Goal: Find specific fact: Find specific fact

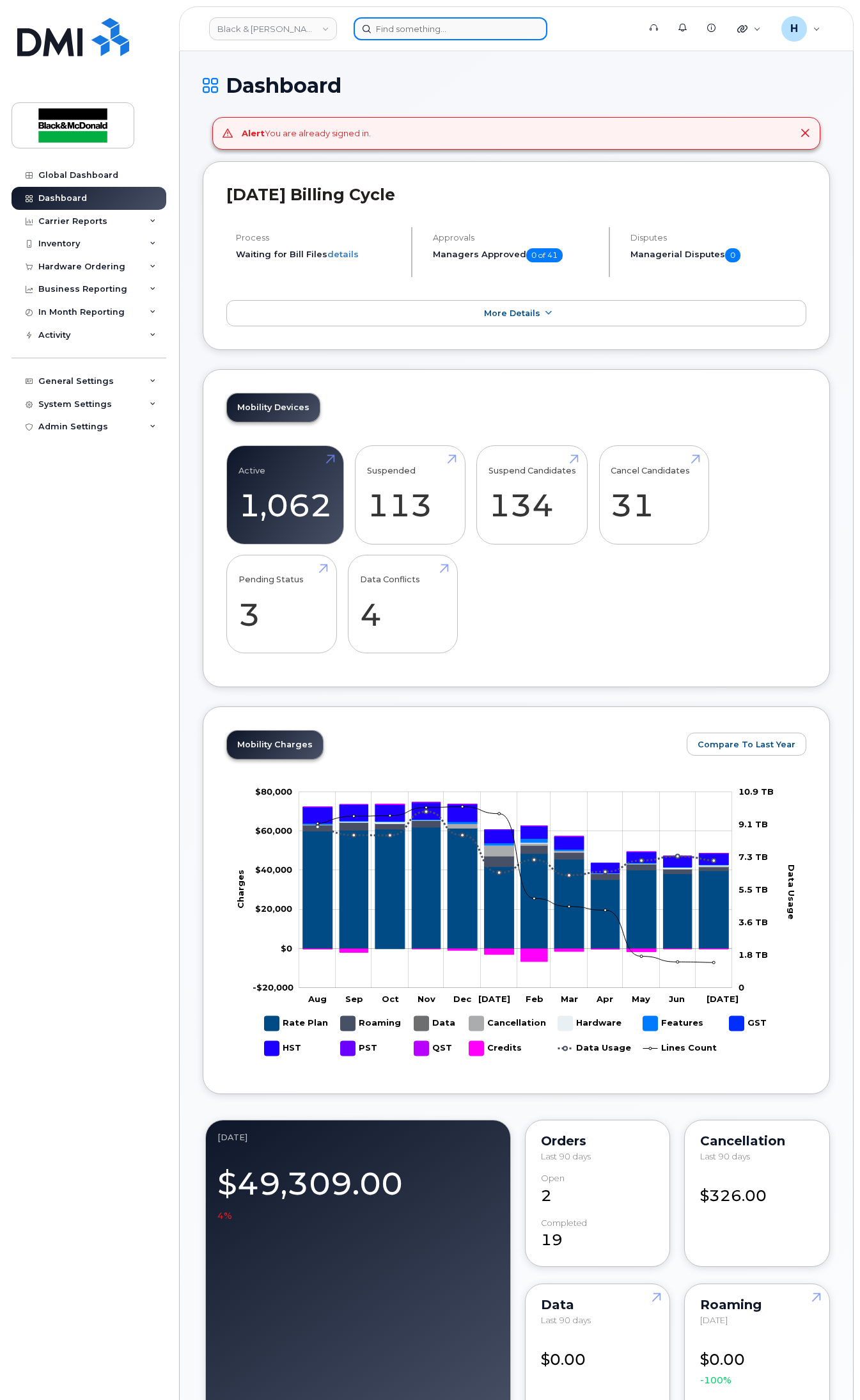
click at [385, 24] on input at bounding box center [450, 29] width 194 height 23
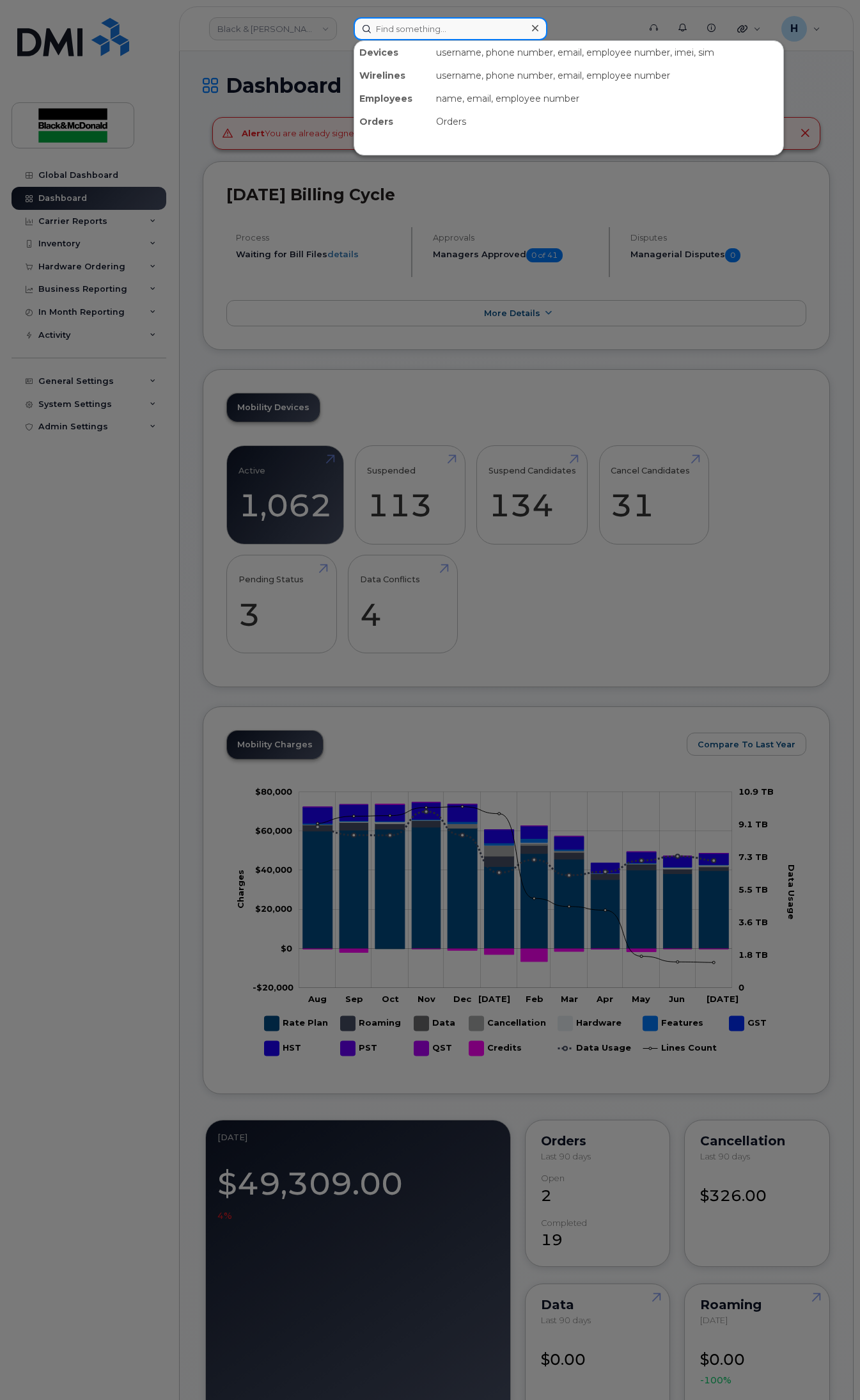
paste input "1013844"
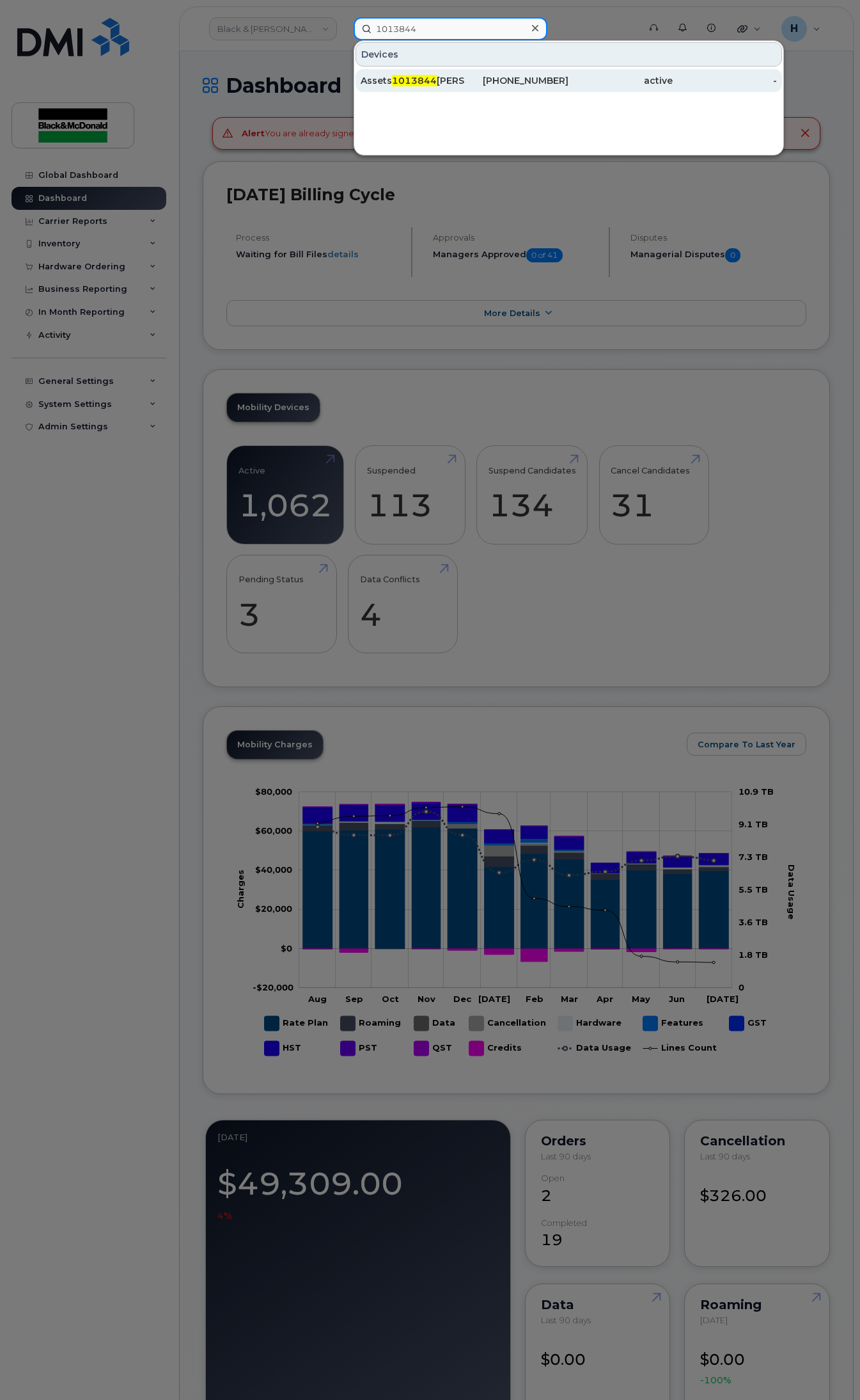
type input "1013844"
click at [513, 78] on div "416-452-3184" at bounding box center [517, 80] width 105 height 13
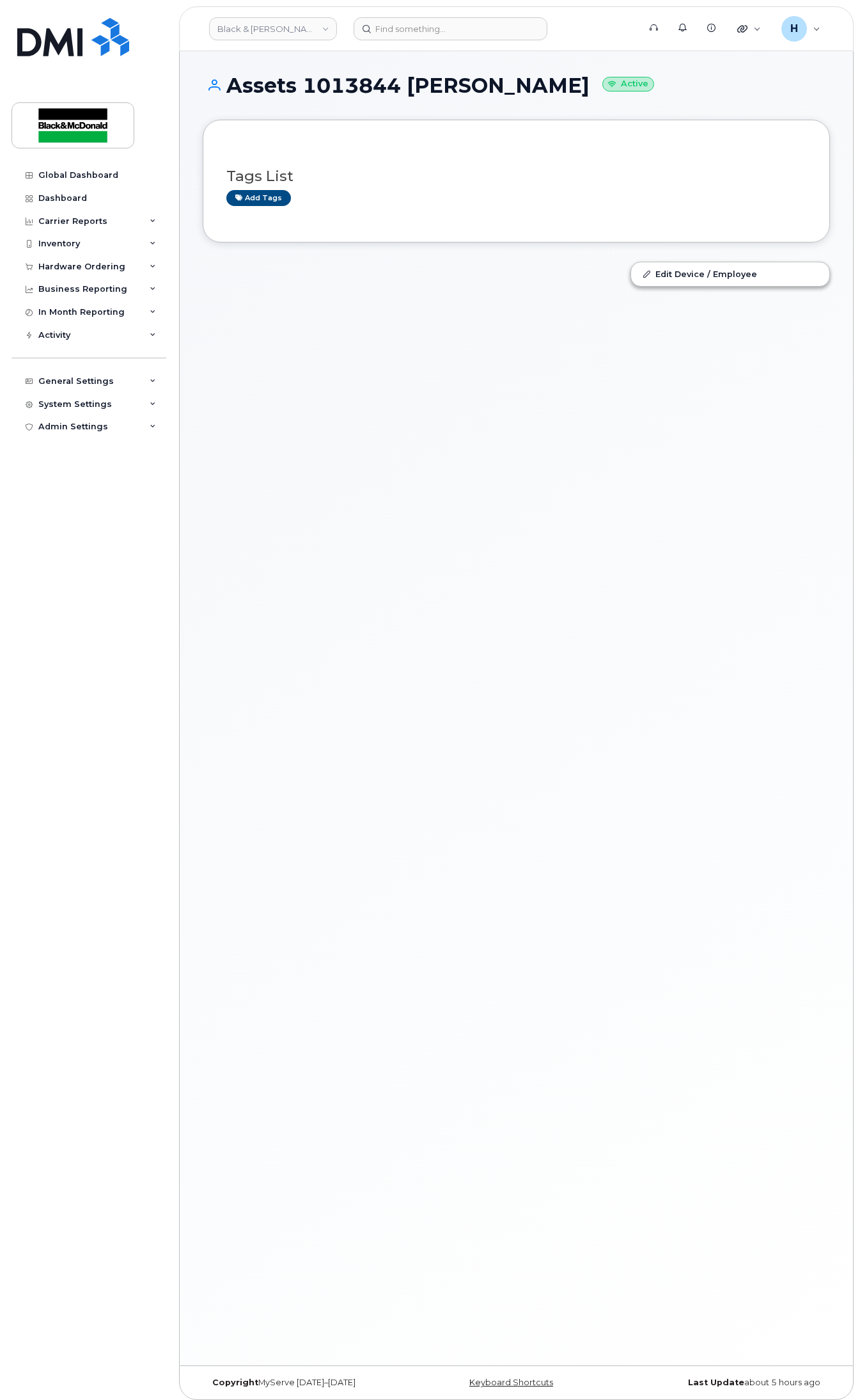
click at [417, 154] on div "Tags List Add tags" at bounding box center [516, 181] width 580 height 75
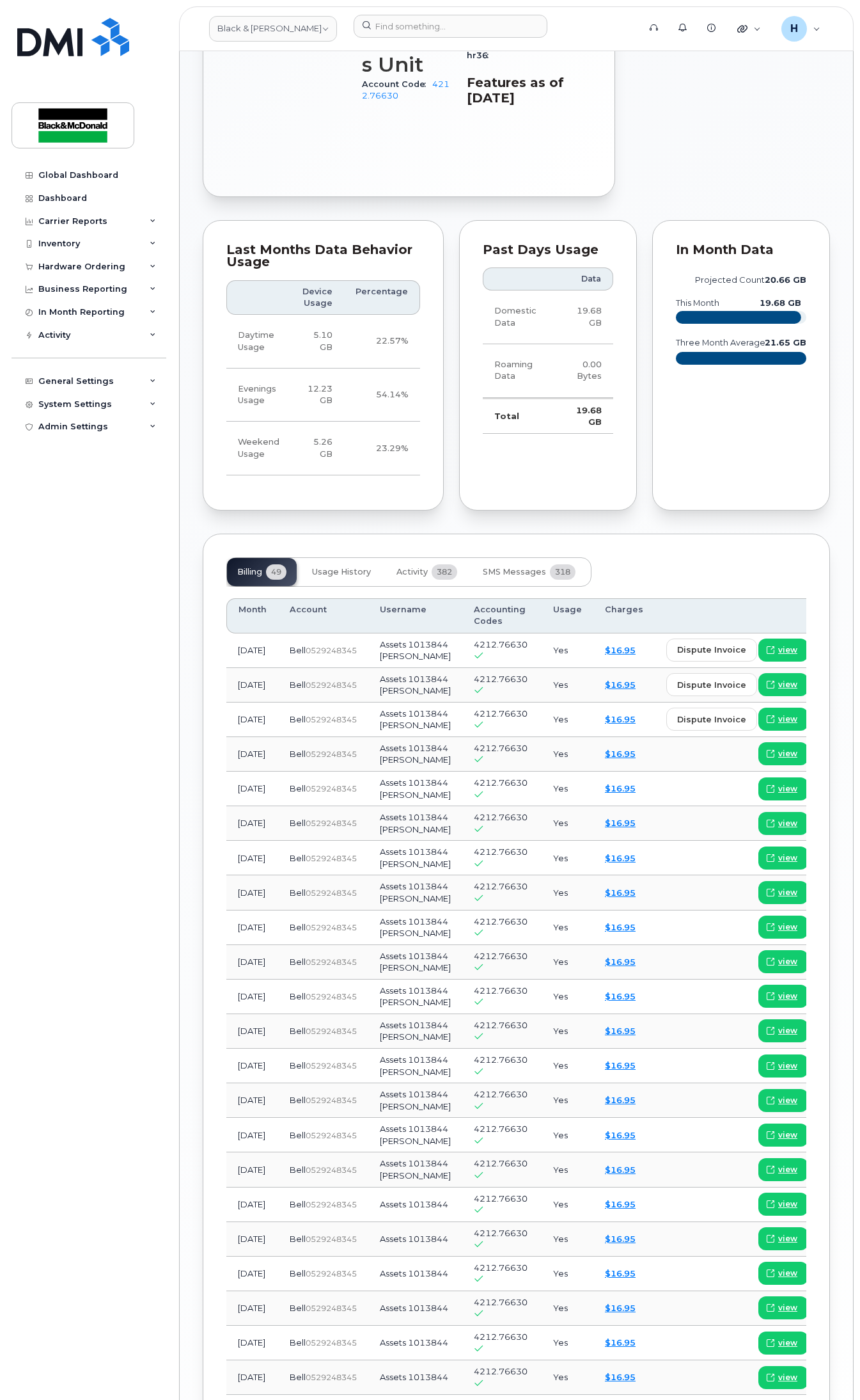
scroll to position [611, 0]
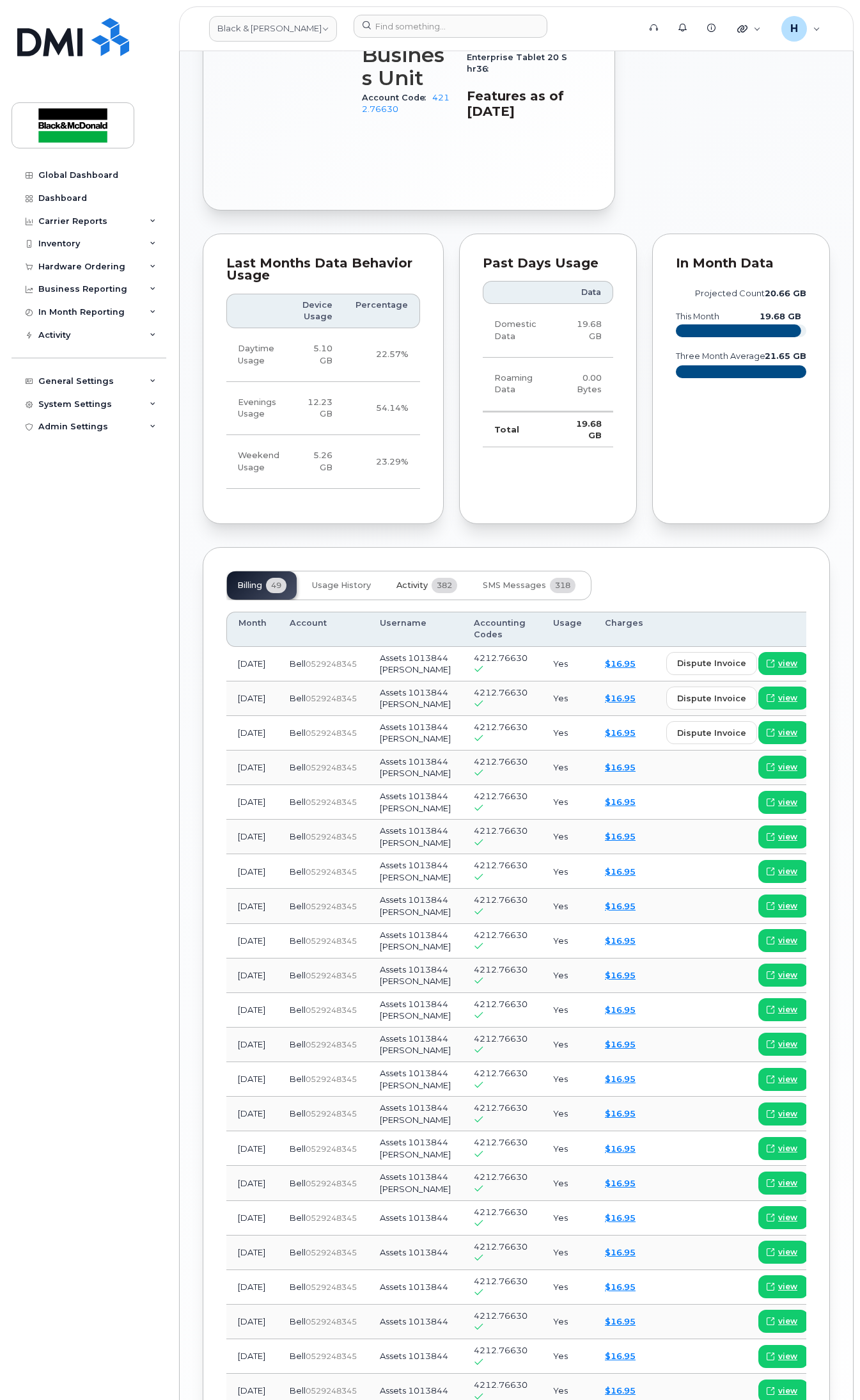
click at [426, 579] on button "Activity 382" at bounding box center [427, 585] width 81 height 29
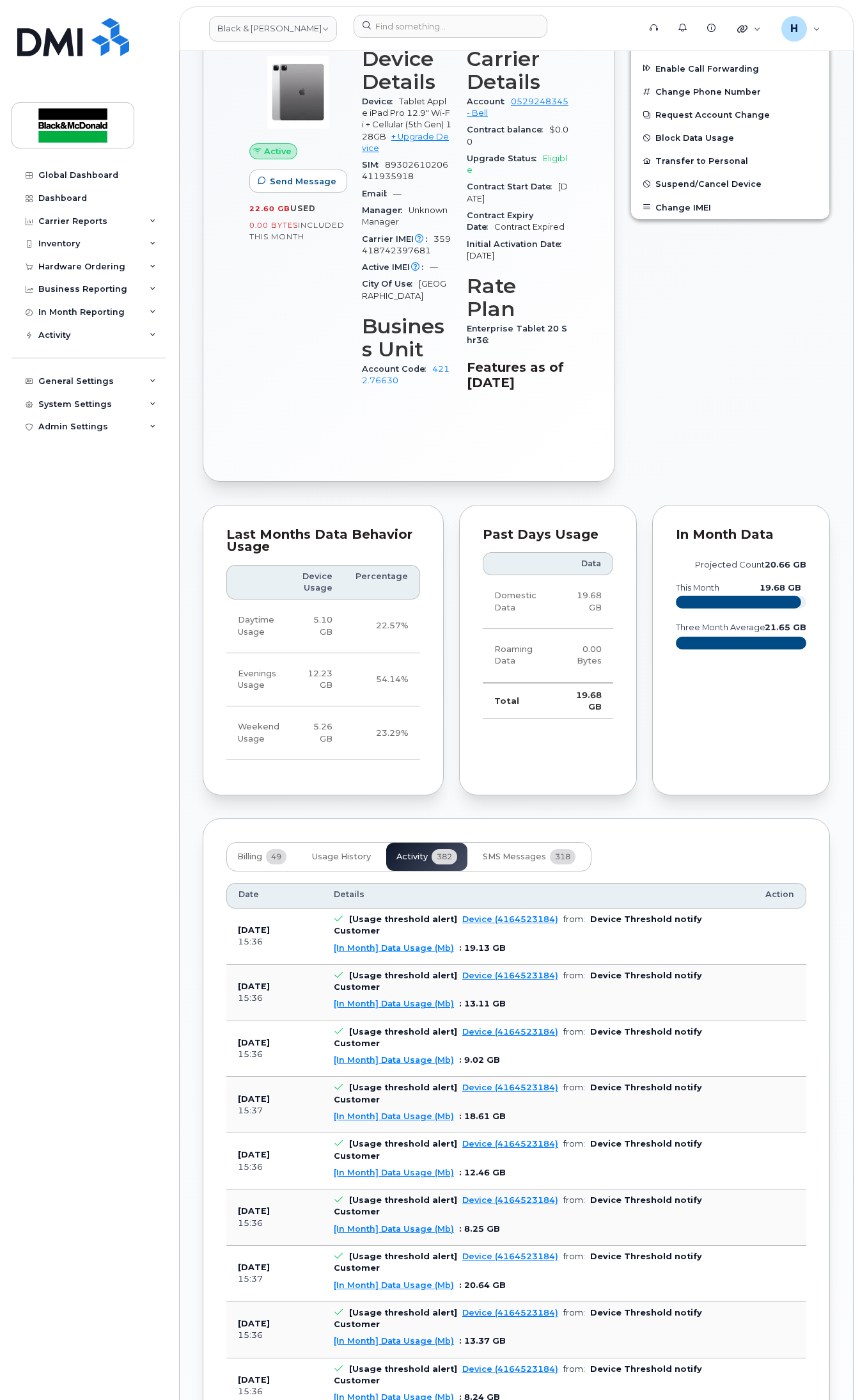
scroll to position [0, 0]
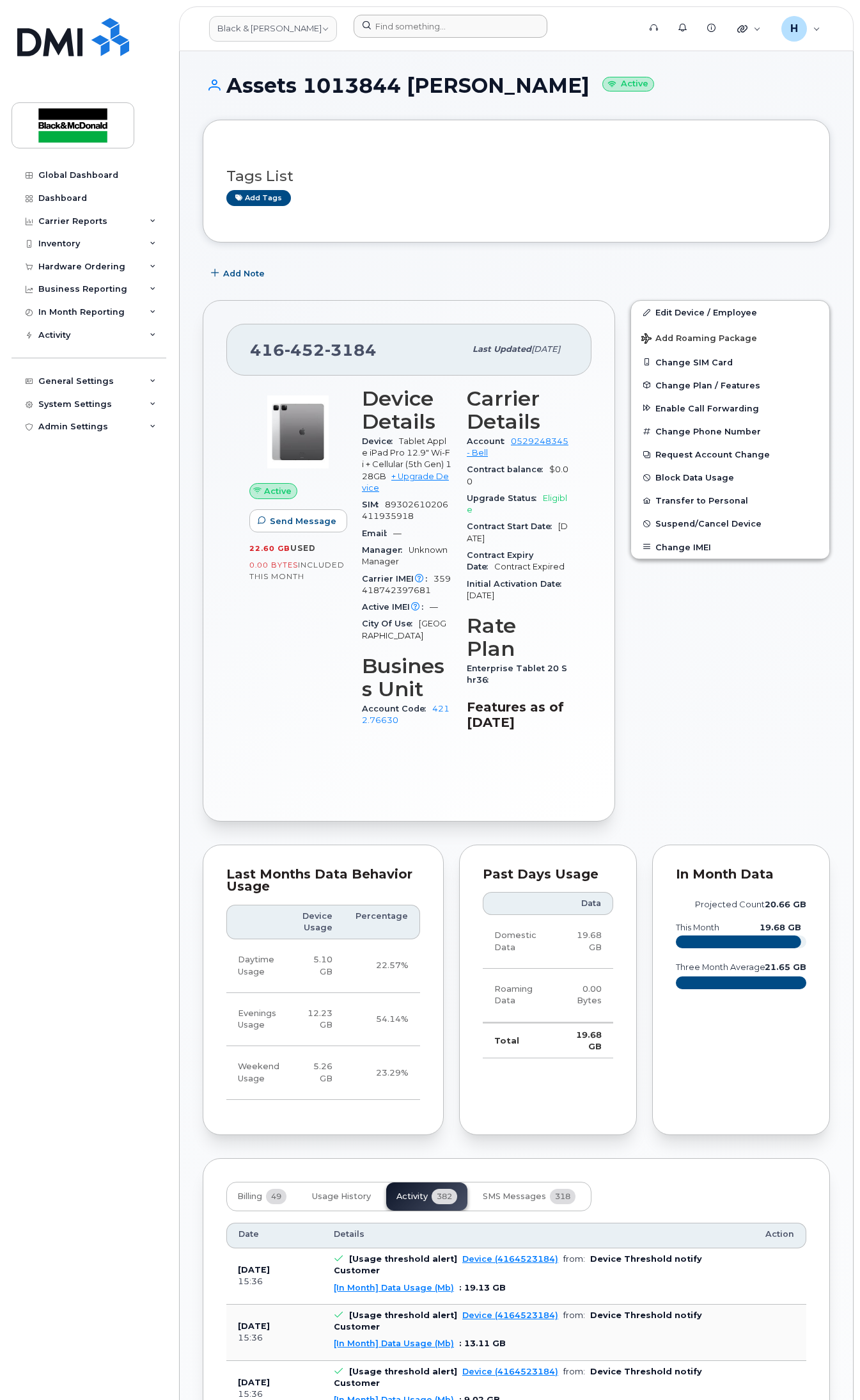
drag, startPoint x: 458, startPoint y: 10, endPoint x: 459, endPoint y: 16, distance: 6.1
click at [458, 10] on header "Black & McDonald Support Alerts Knowledge Base Quicklinks Suspend / Cancel Devi…" at bounding box center [516, 29] width 675 height 45
click at [461, 26] on input at bounding box center [450, 26] width 194 height 23
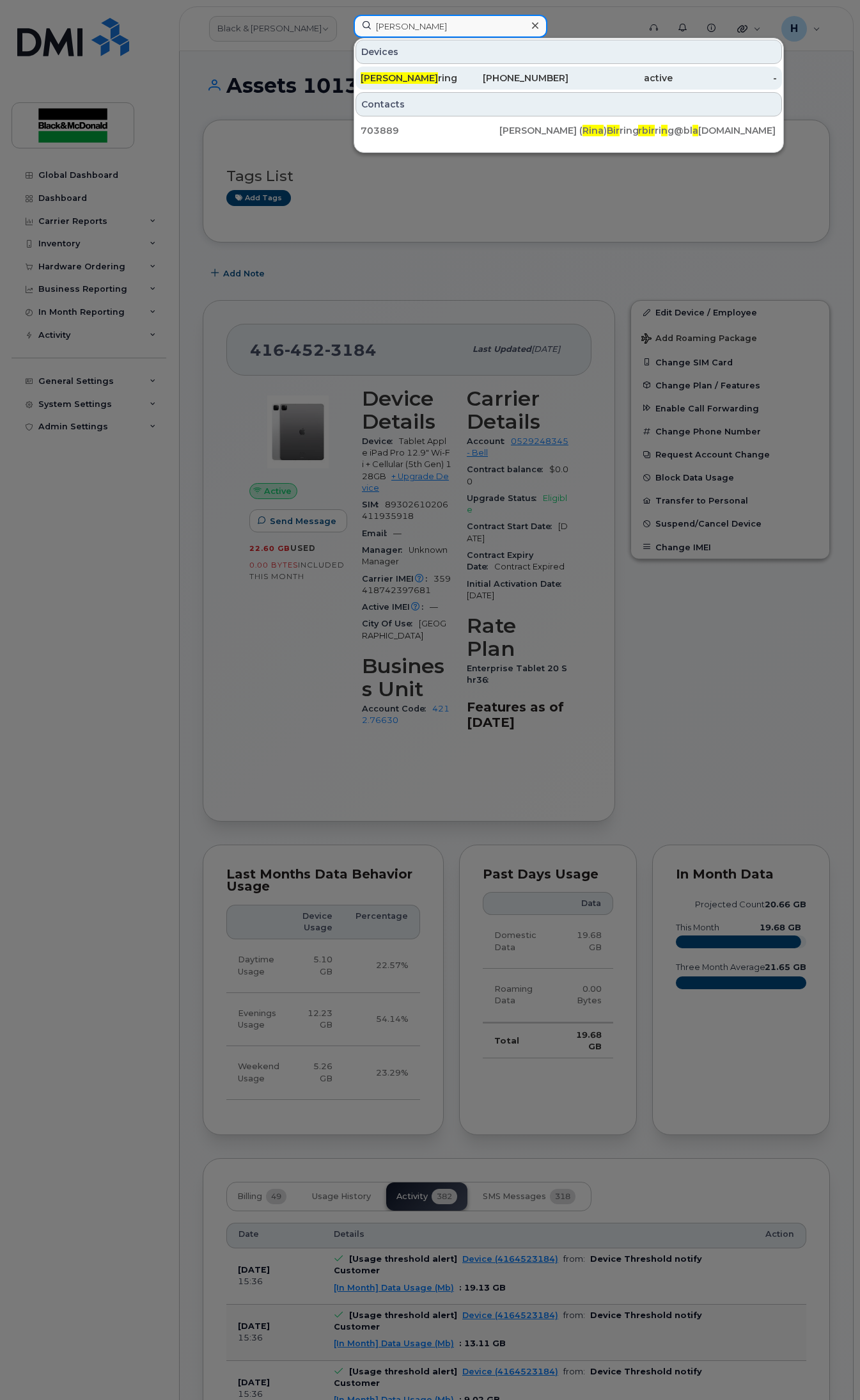
type input "rina bir"
click at [461, 78] on div "Rina Bir ring" at bounding box center [412, 78] width 105 height 13
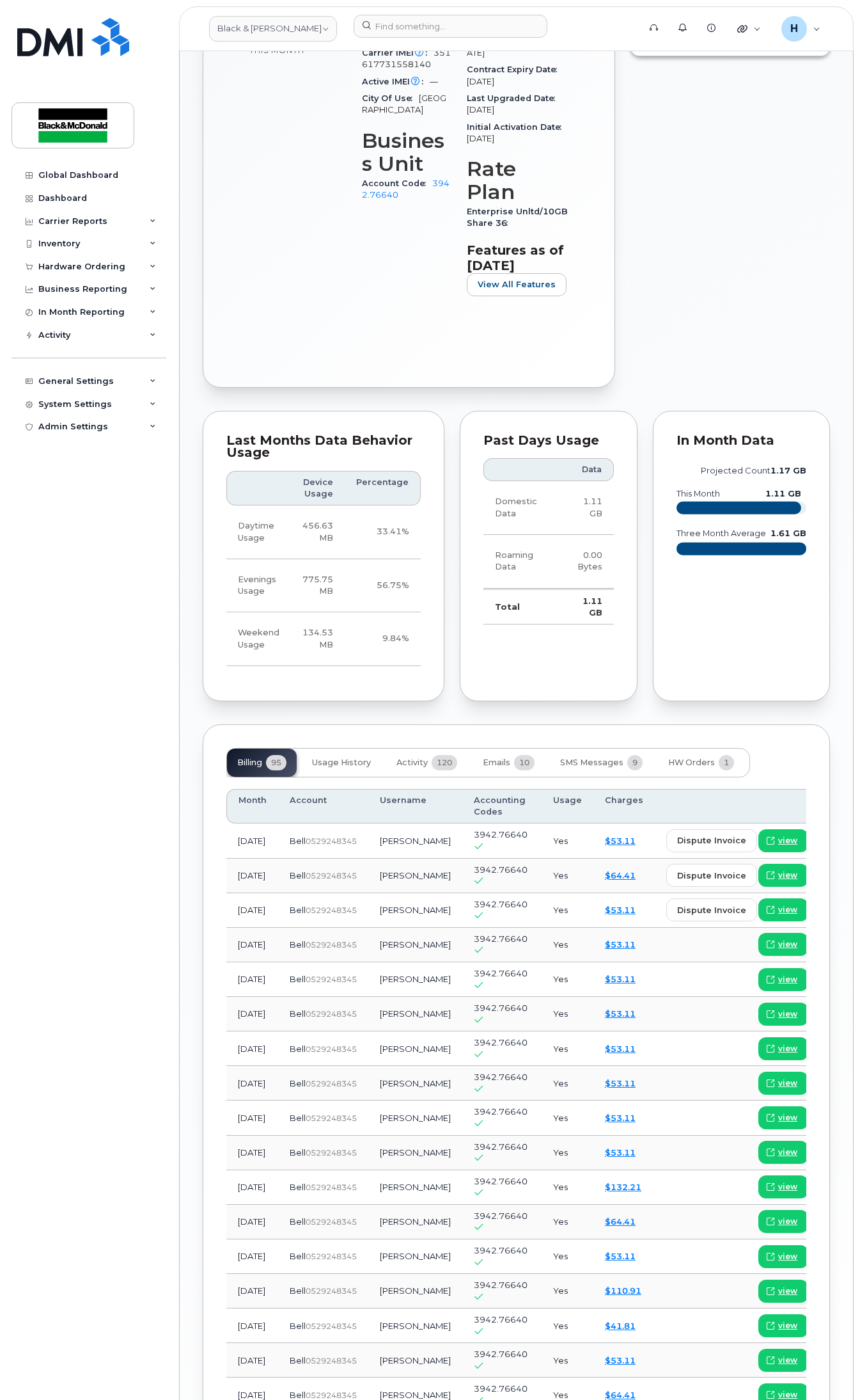
scroll to position [612, 0]
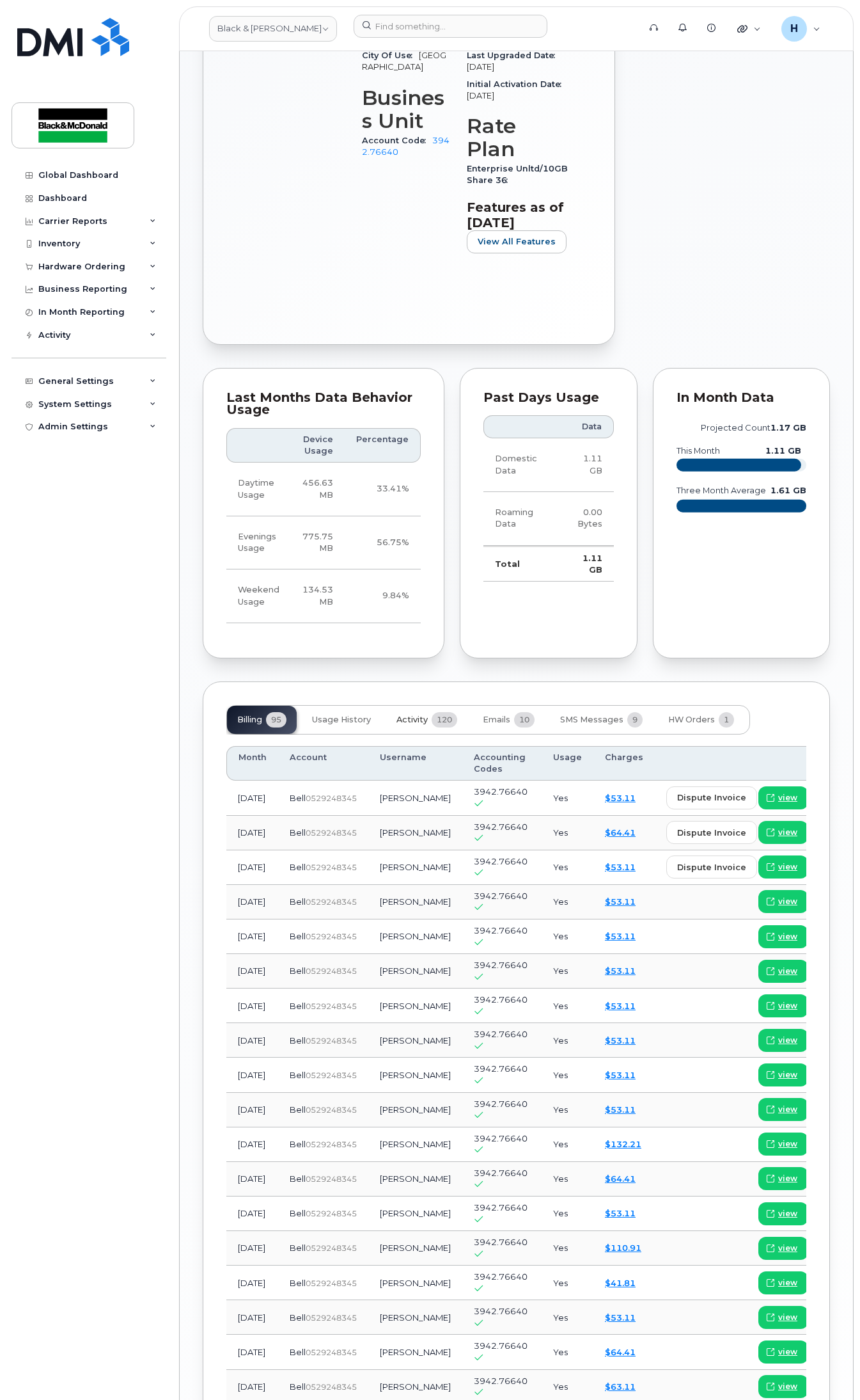
click at [411, 725] on span "Activity" at bounding box center [412, 719] width 31 height 10
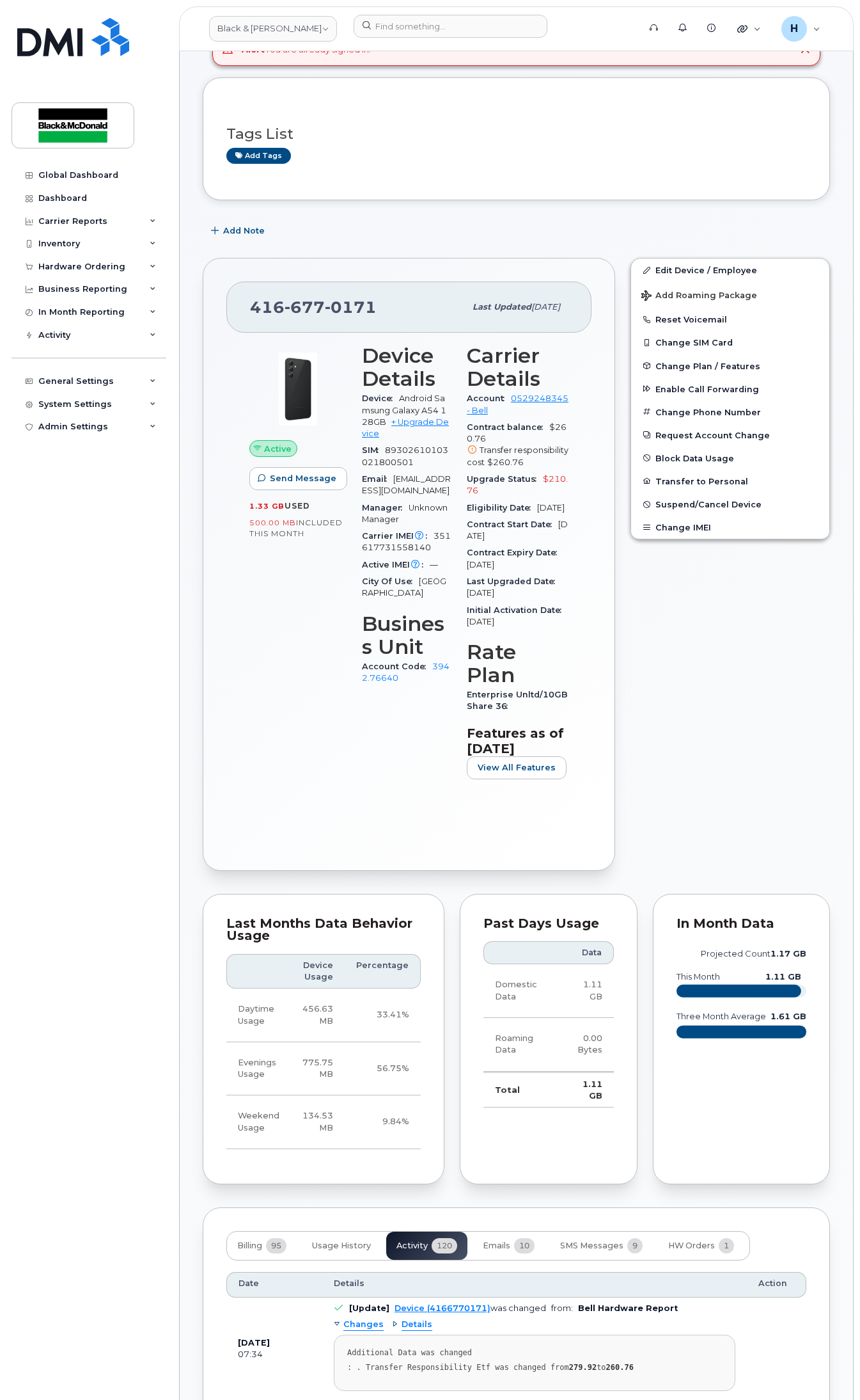
scroll to position [0, 0]
